Goal: Transaction & Acquisition: Download file/media

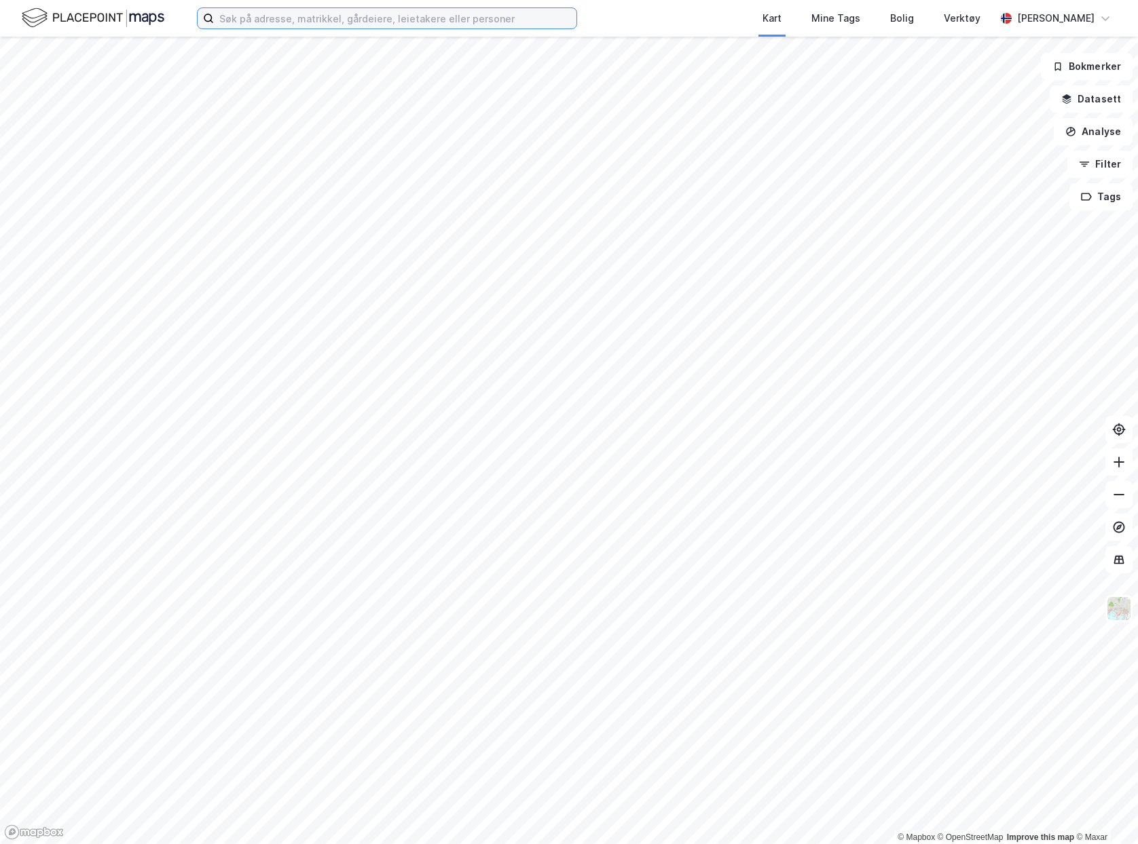
click at [267, 26] on input at bounding box center [395, 18] width 362 height 20
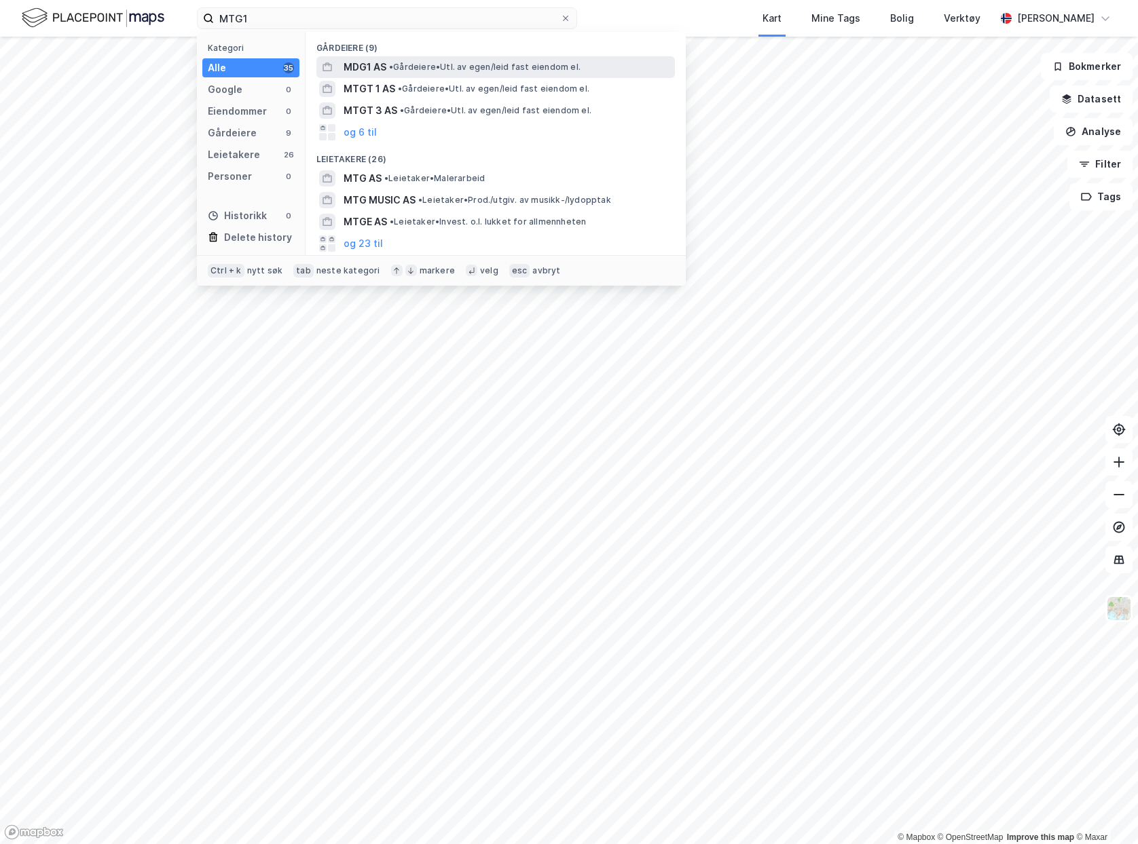
click at [382, 73] on span "MDG1 AS" at bounding box center [364, 67] width 43 height 16
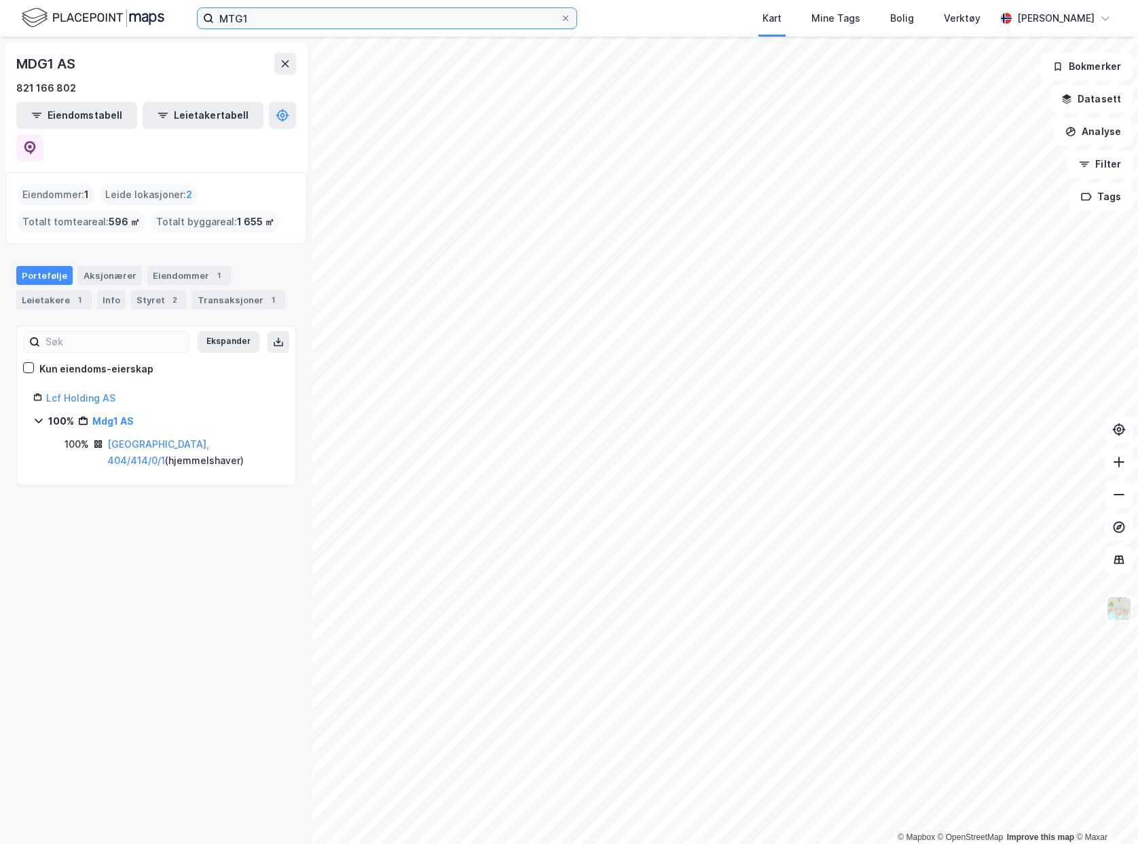
click at [346, 27] on input "MTG1" at bounding box center [387, 18] width 346 height 20
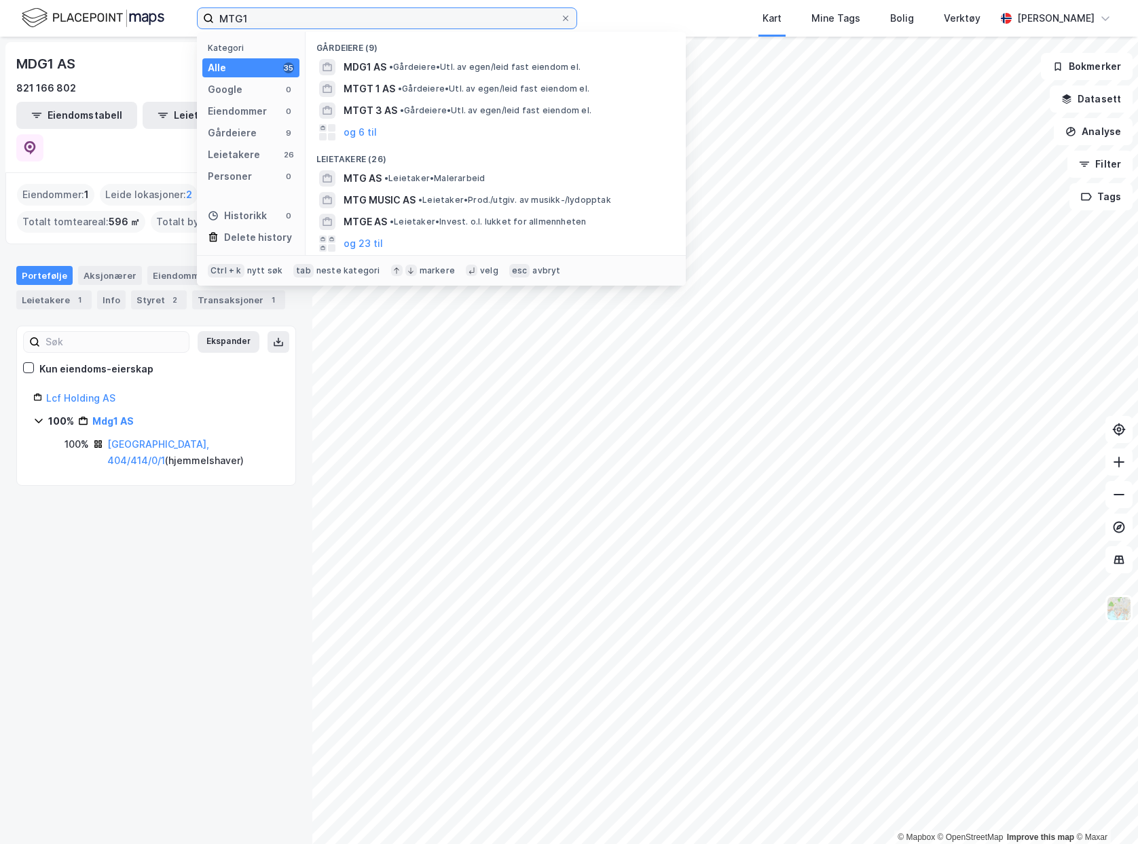
click at [346, 27] on input "MTG1" at bounding box center [387, 18] width 346 height 20
click at [341, 24] on input "MTG1" at bounding box center [387, 18] width 346 height 20
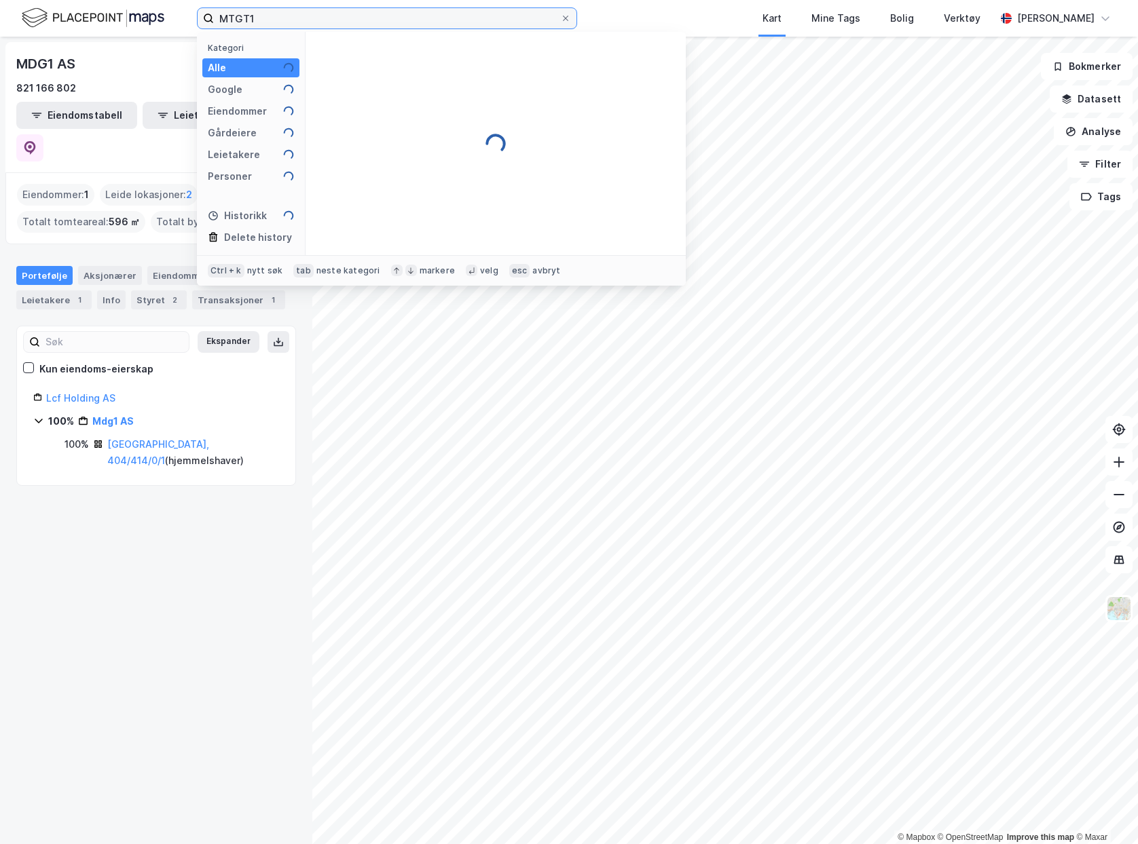
type input "MTGT1"
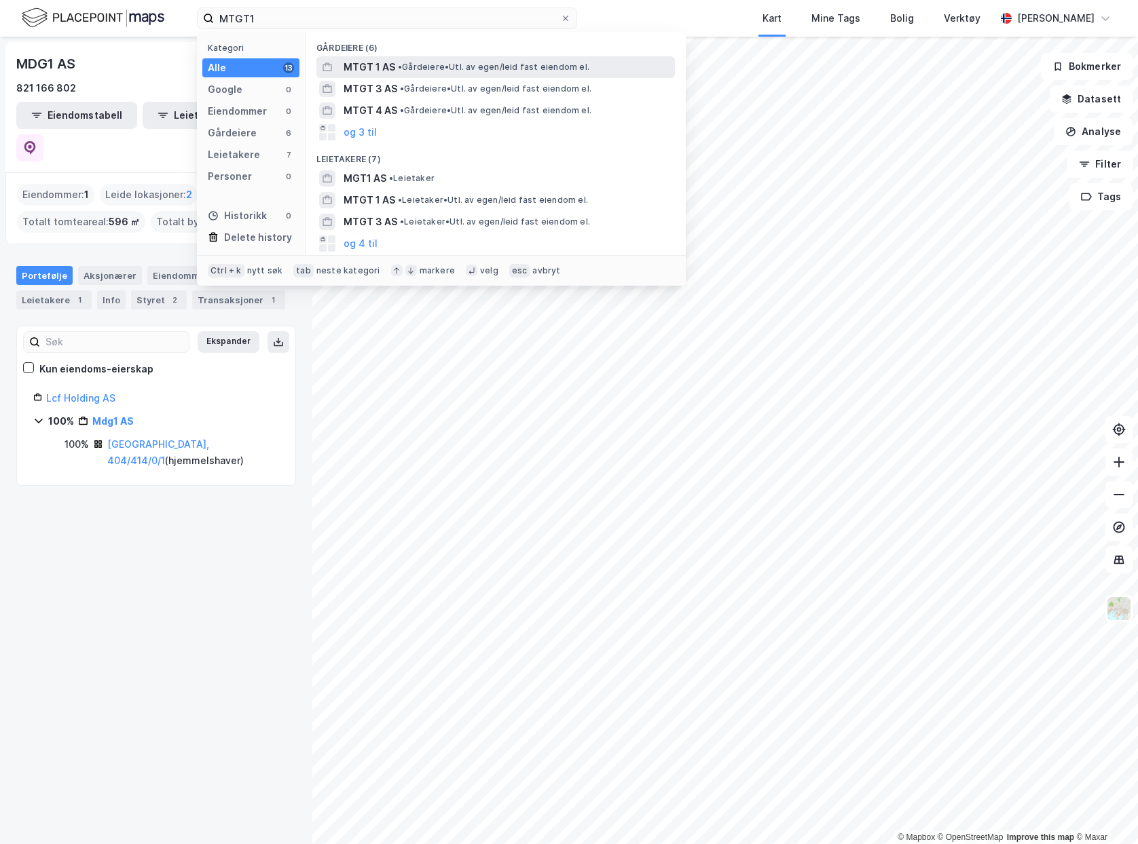
click at [403, 73] on div "MTGT 1 AS • Gårdeiere • Utl. av egen/leid fast eiendom el." at bounding box center [507, 67] width 329 height 16
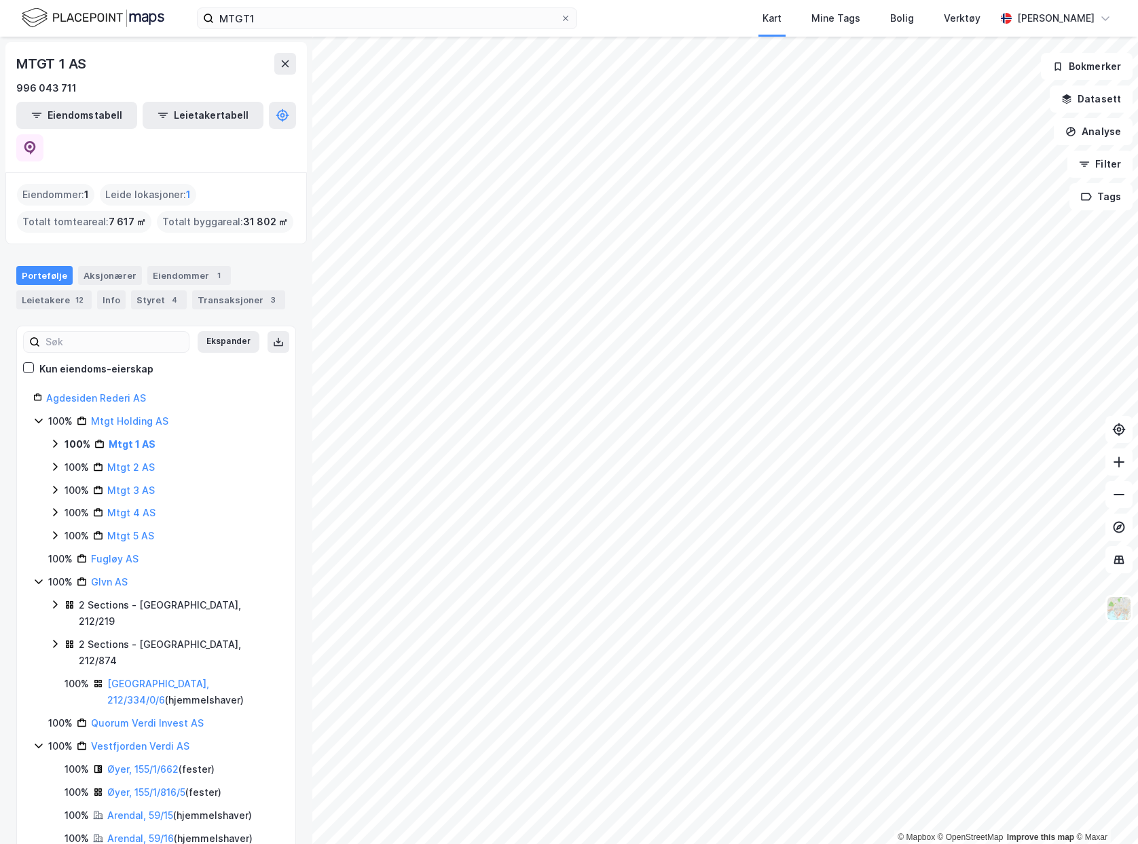
click at [58, 439] on icon at bounding box center [55, 444] width 11 height 11
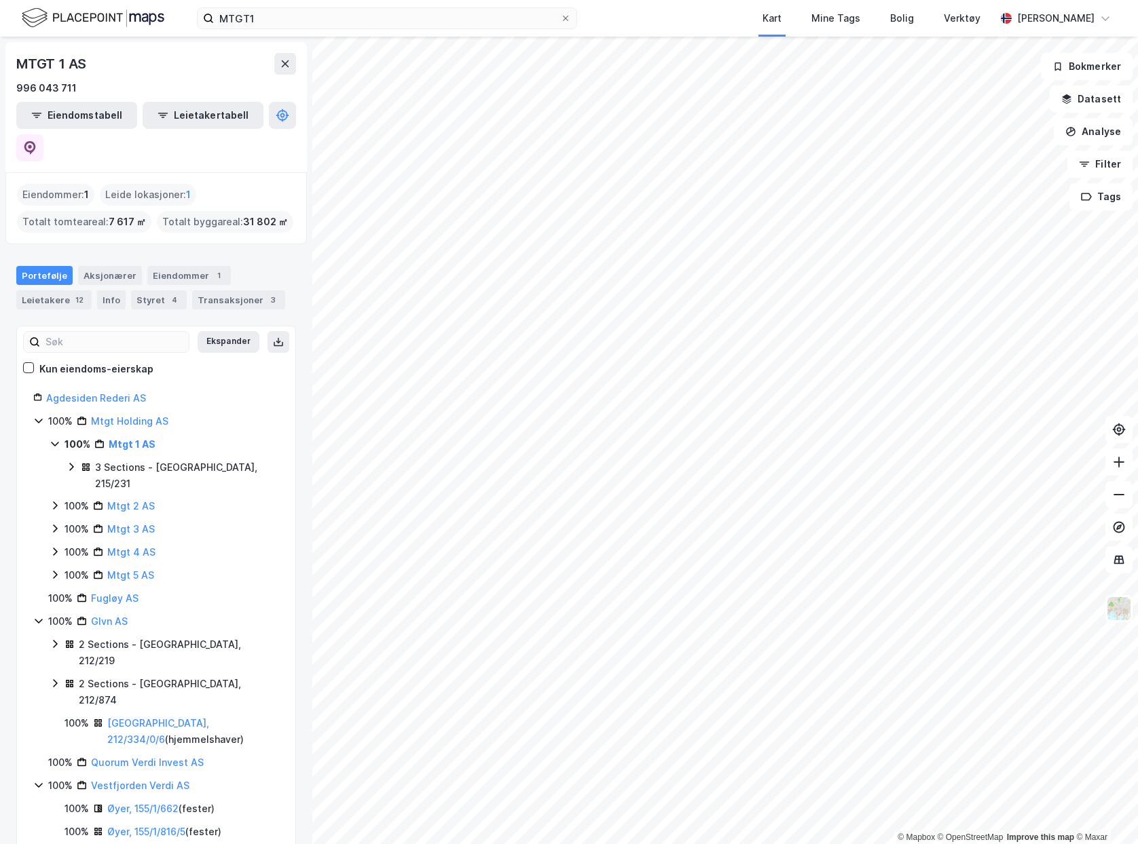
click at [67, 462] on icon at bounding box center [71, 467] width 11 height 11
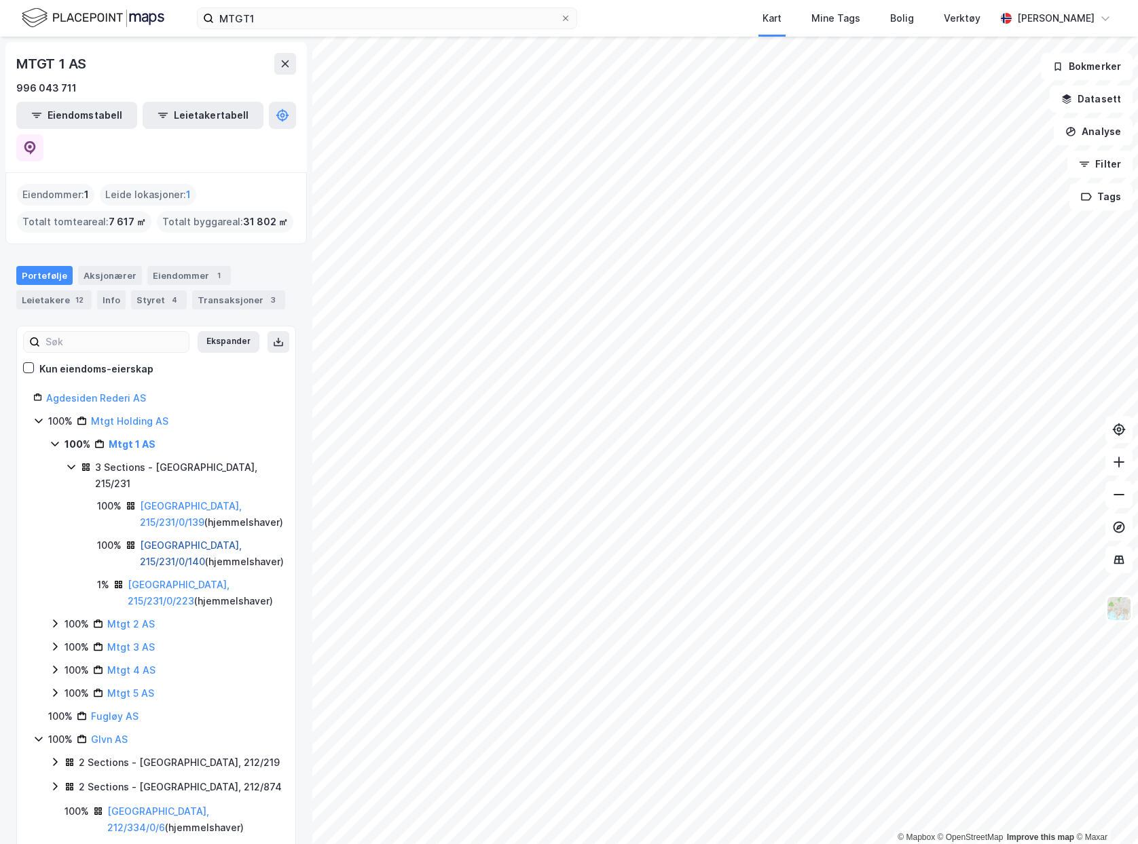
click at [231, 540] on link "[GEOGRAPHIC_DATA], 215/231/0/140" at bounding box center [191, 554] width 102 height 28
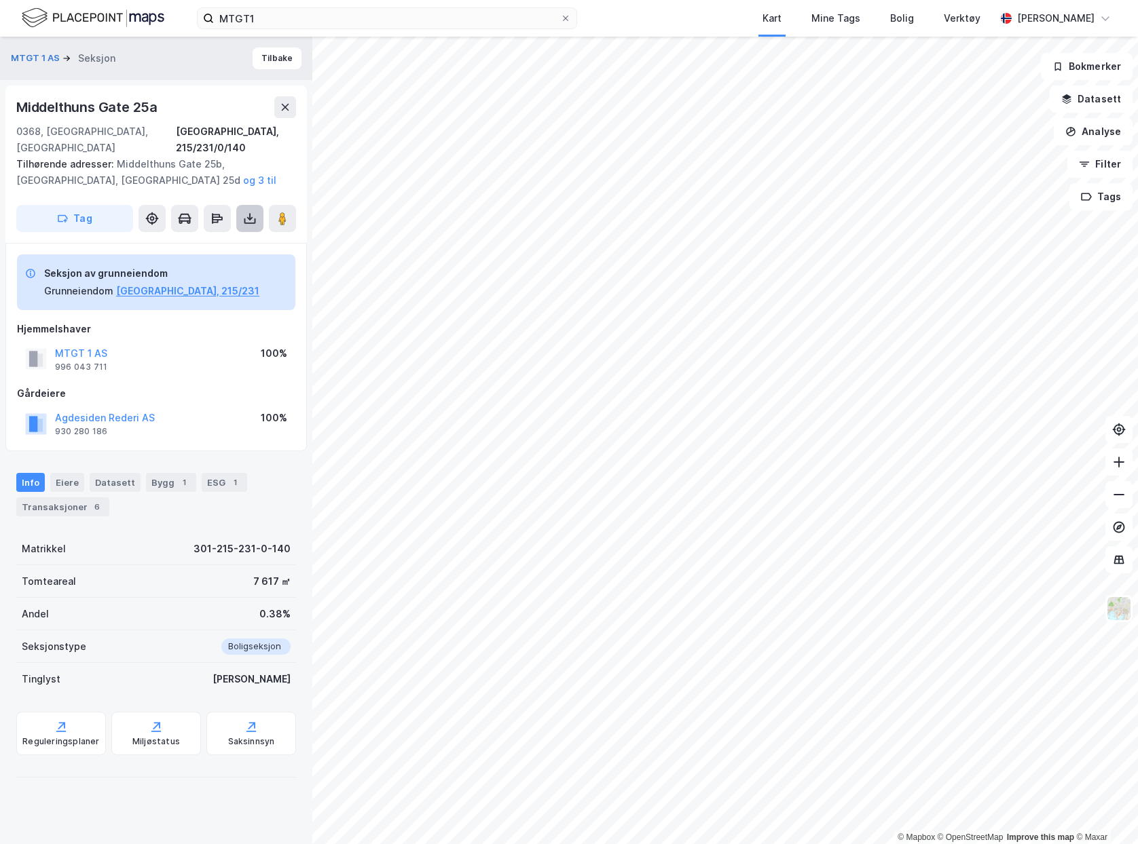
click at [248, 213] on button at bounding box center [249, 218] width 27 height 27
click at [205, 240] on div "Last ned grunnbok" at bounding box center [182, 245] width 79 height 11
